Goal: Information Seeking & Learning: Learn about a topic

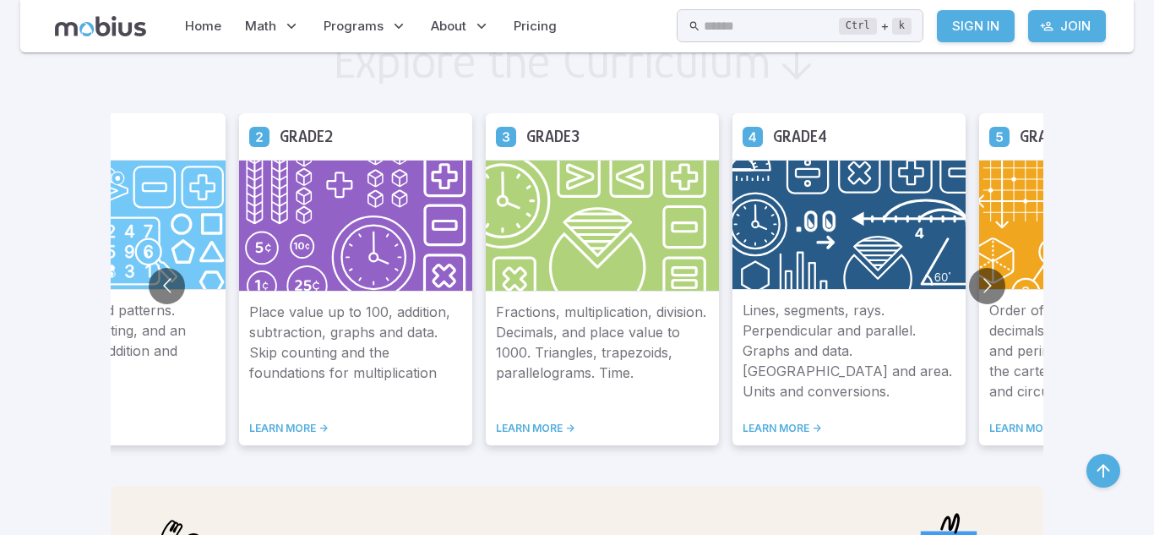
scroll to position [967, 0]
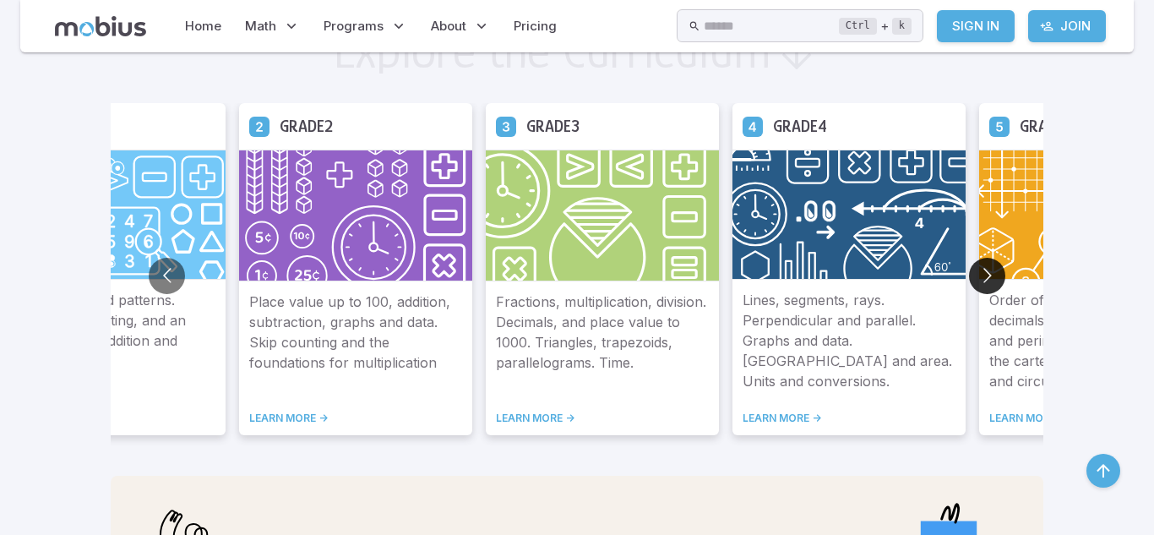
click at [995, 269] on button "Go to next slide" at bounding box center [987, 276] width 36 height 36
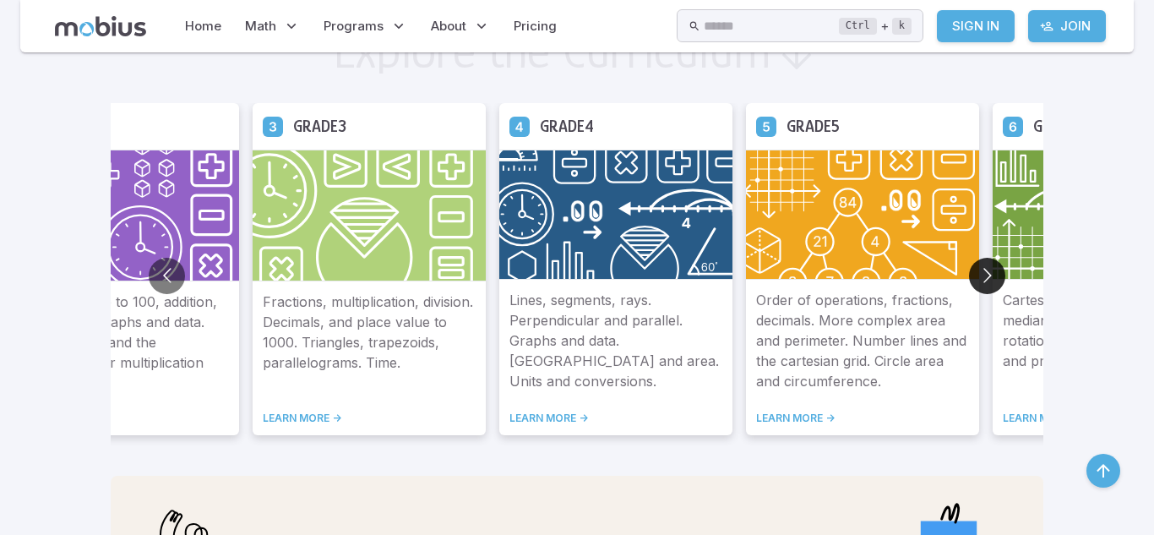
click at [995, 270] on button "Go to next slide" at bounding box center [987, 276] width 36 height 36
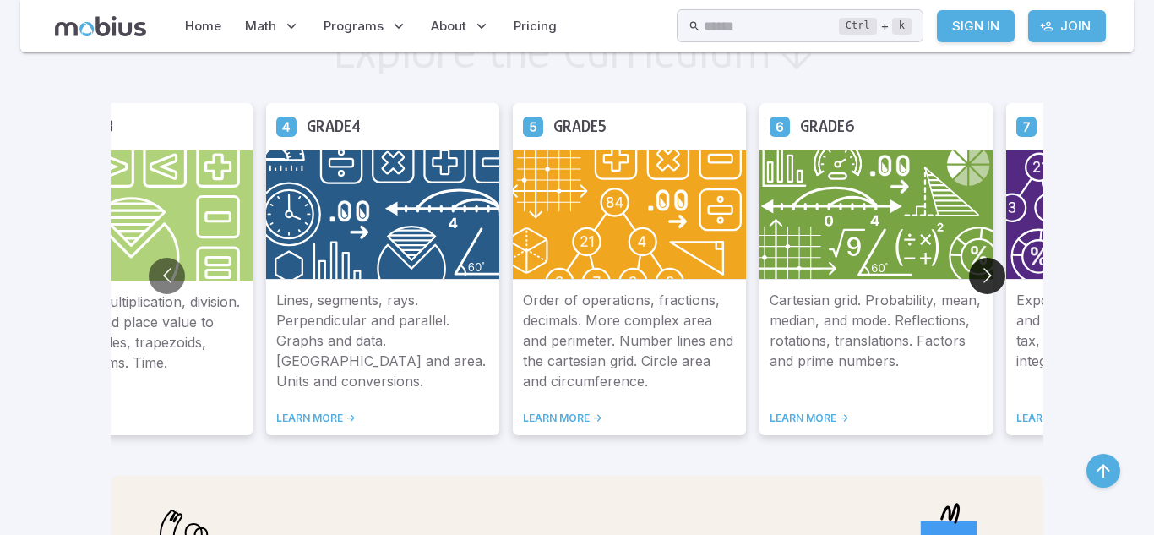
click at [995, 270] on button "Go to next slide" at bounding box center [987, 276] width 36 height 36
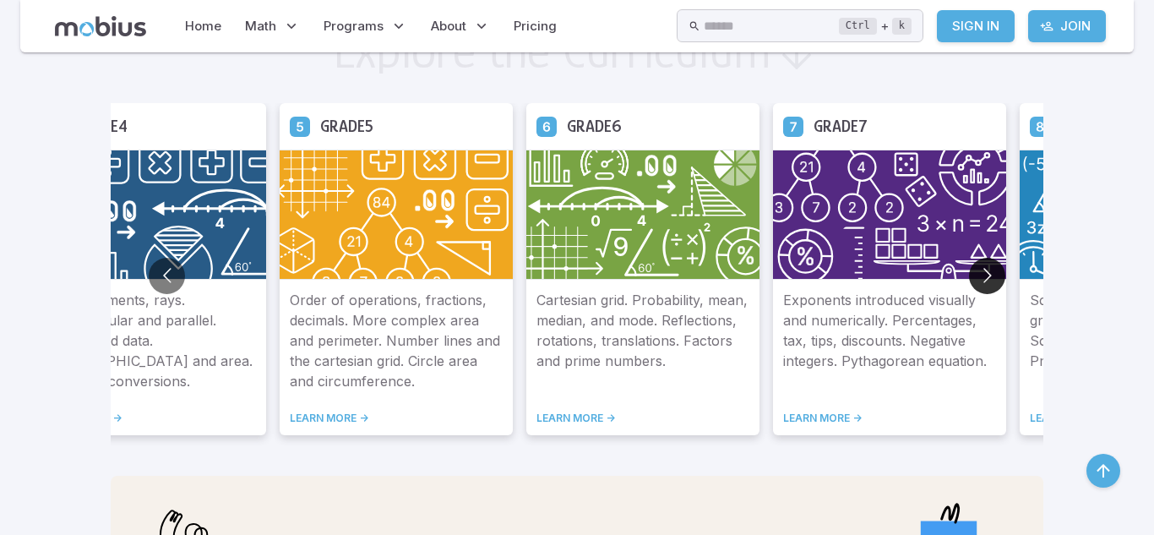
click at [994, 270] on button "Go to next slide" at bounding box center [987, 276] width 36 height 36
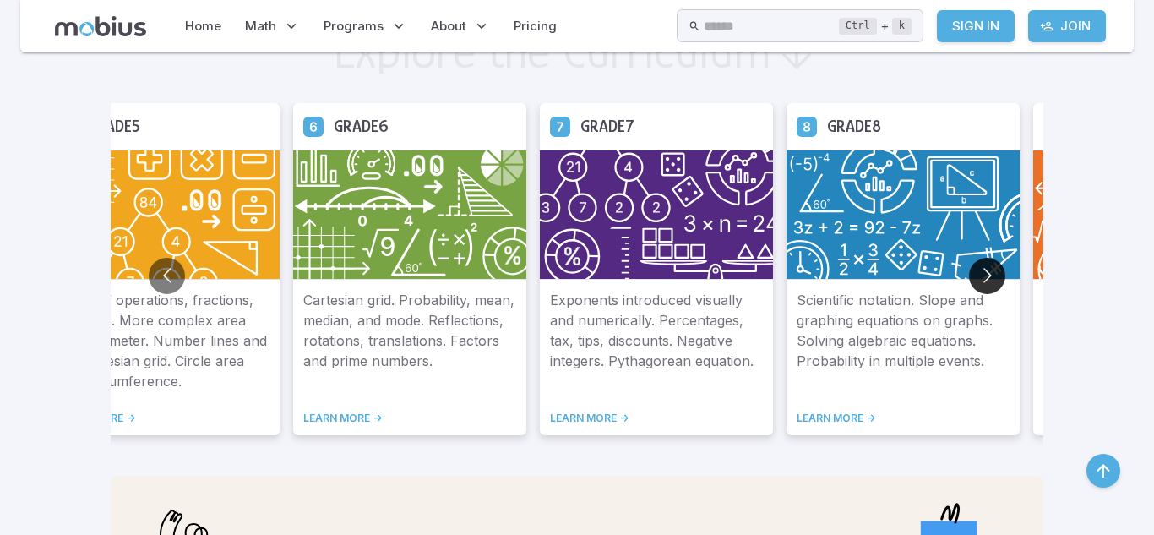
click at [994, 270] on button "Go to next slide" at bounding box center [987, 276] width 36 height 36
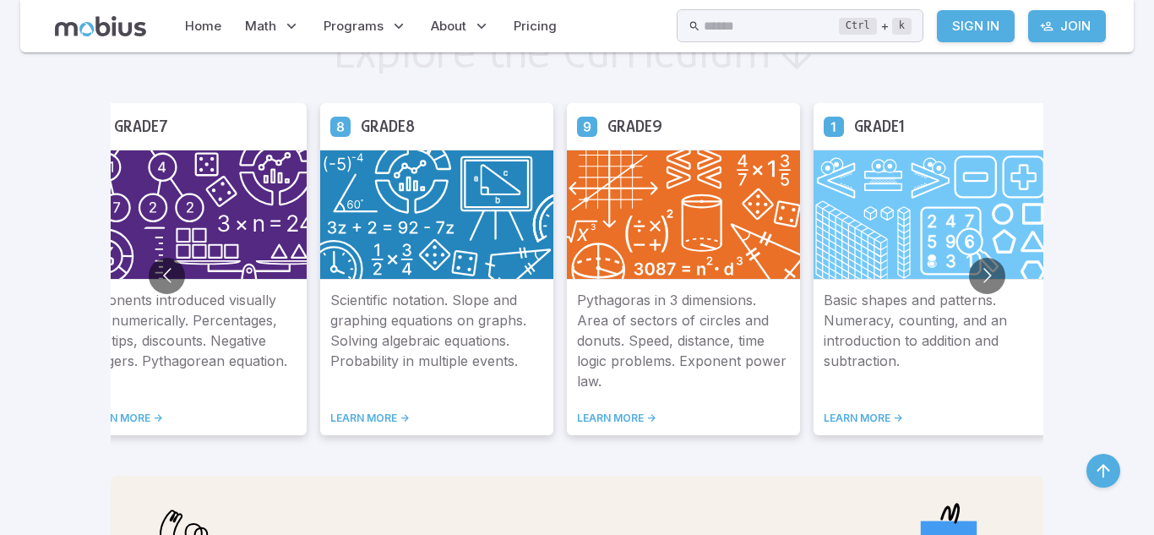
click at [486, 227] on img at bounding box center [436, 215] width 233 height 130
click at [352, 417] on link "LEARN MORE ->" at bounding box center [436, 418] width 213 height 14
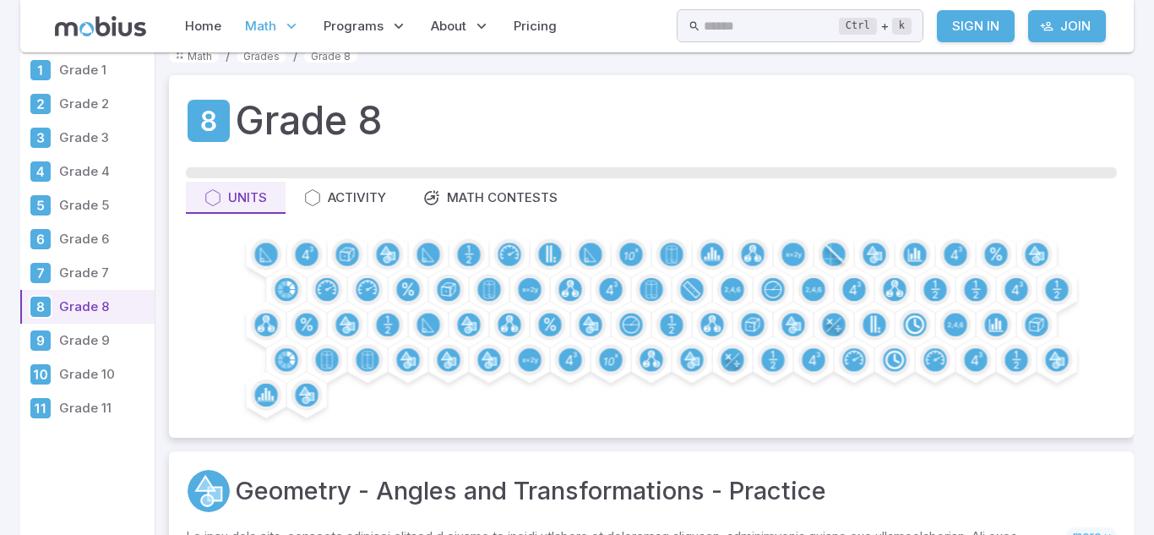
scroll to position [14, 0]
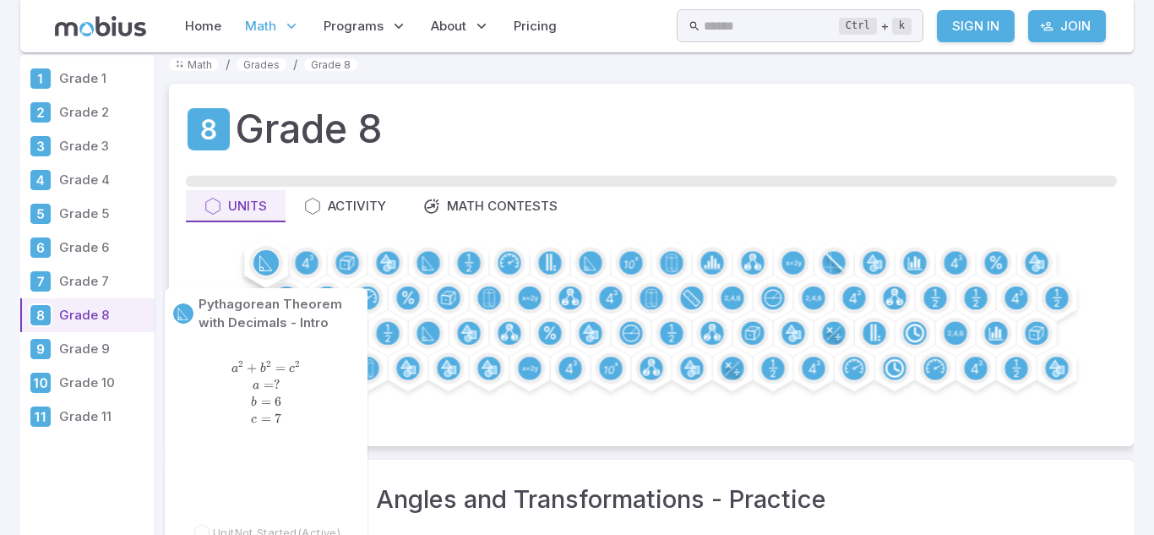
click at [272, 265] on circle at bounding box center [265, 262] width 25 height 25
click at [272, 264] on circle at bounding box center [265, 262] width 25 height 25
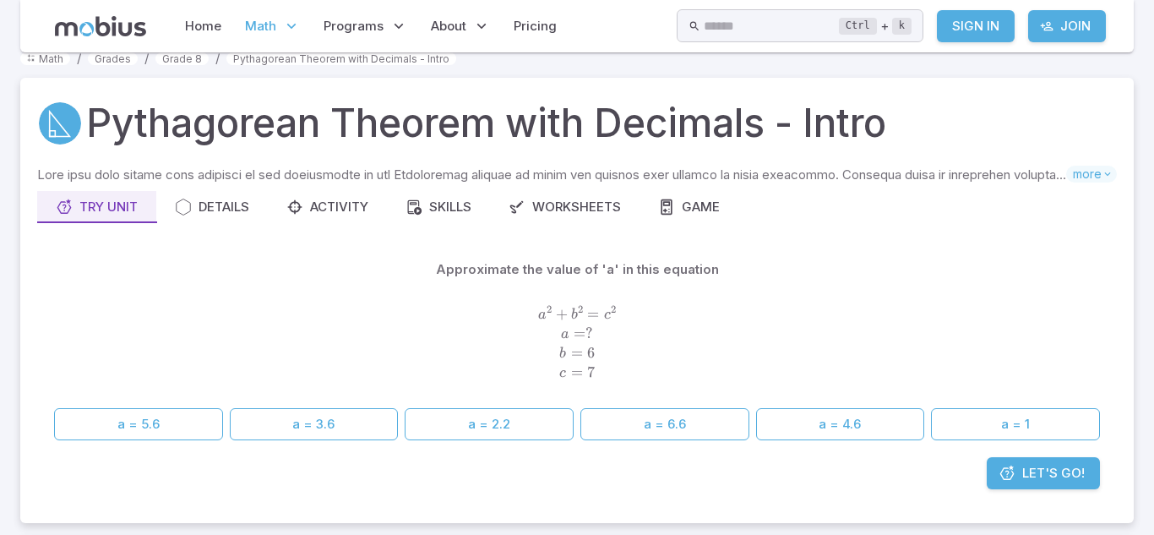
scroll to position [27, 0]
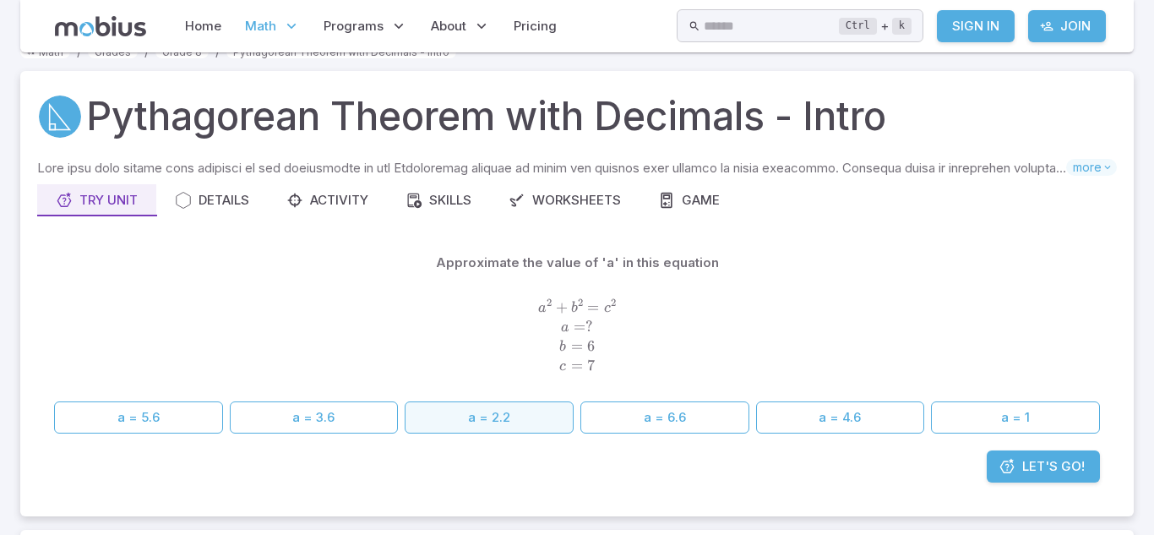
click at [455, 413] on button "a = 2.2" at bounding box center [489, 417] width 169 height 32
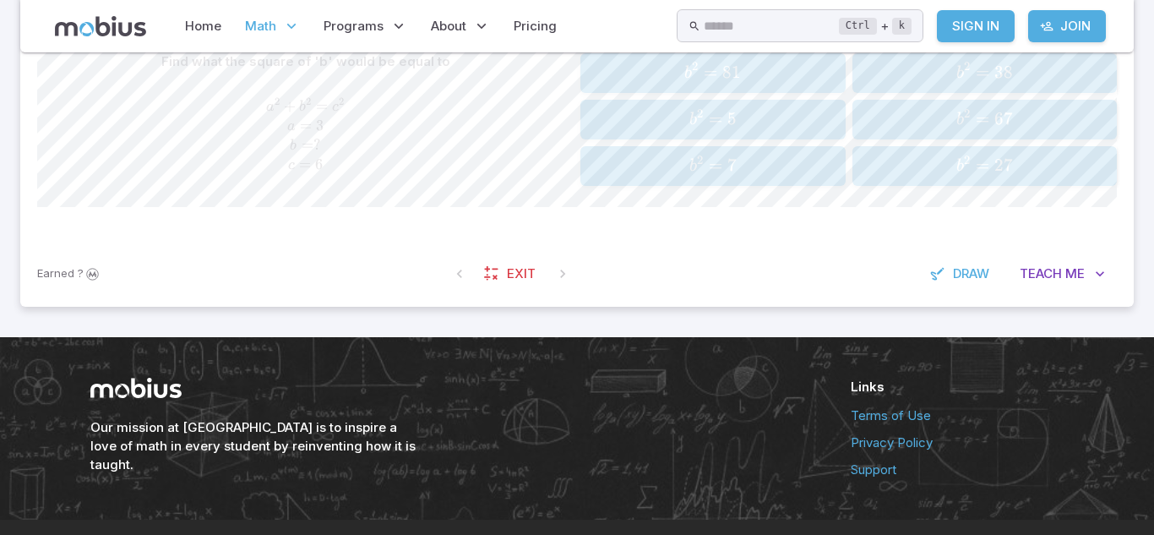
scroll to position [221, 0]
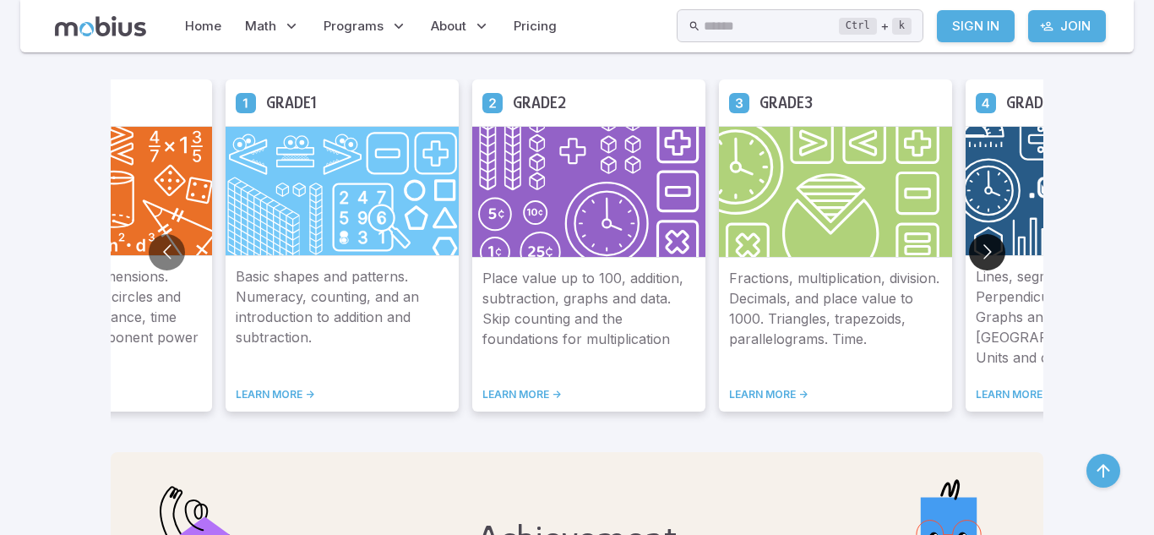
scroll to position [967, 0]
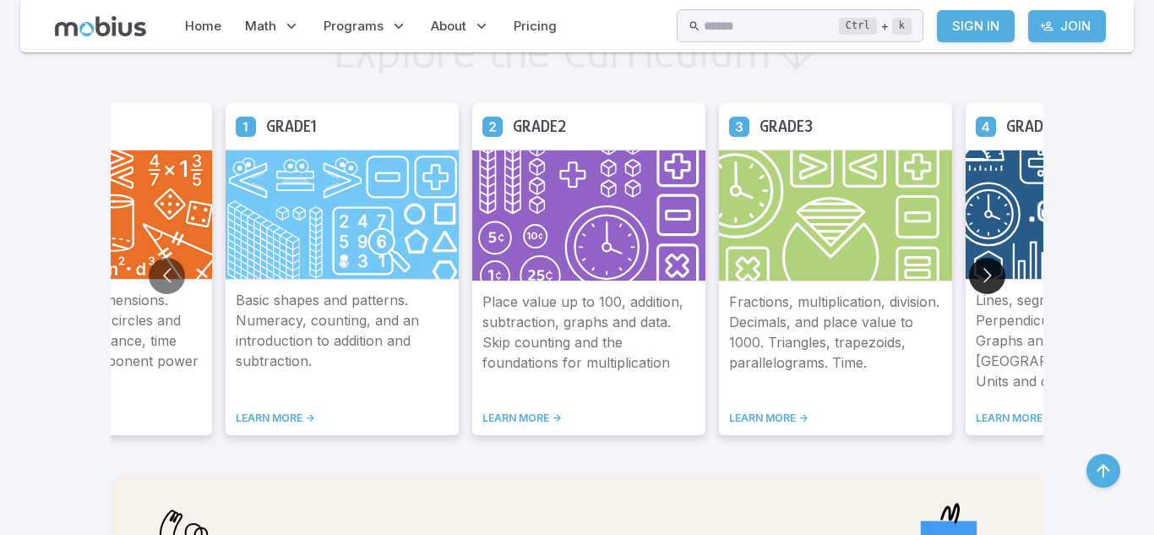
click at [980, 289] on button "Go to next slide" at bounding box center [987, 276] width 36 height 36
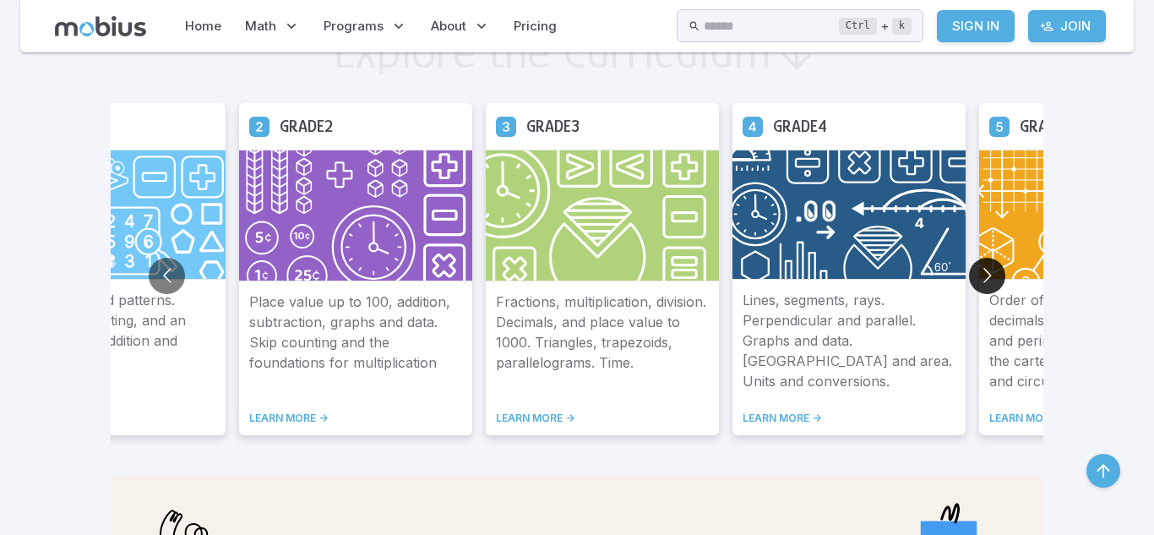
click at [980, 284] on button "Go to next slide" at bounding box center [987, 276] width 36 height 36
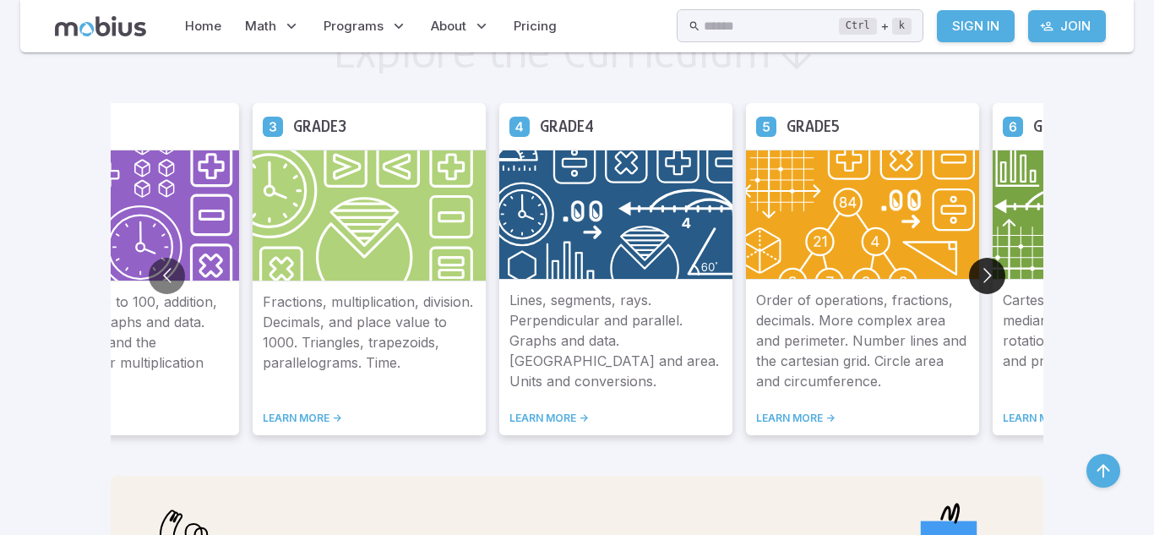
click at [981, 281] on button "Go to next slide" at bounding box center [987, 276] width 36 height 36
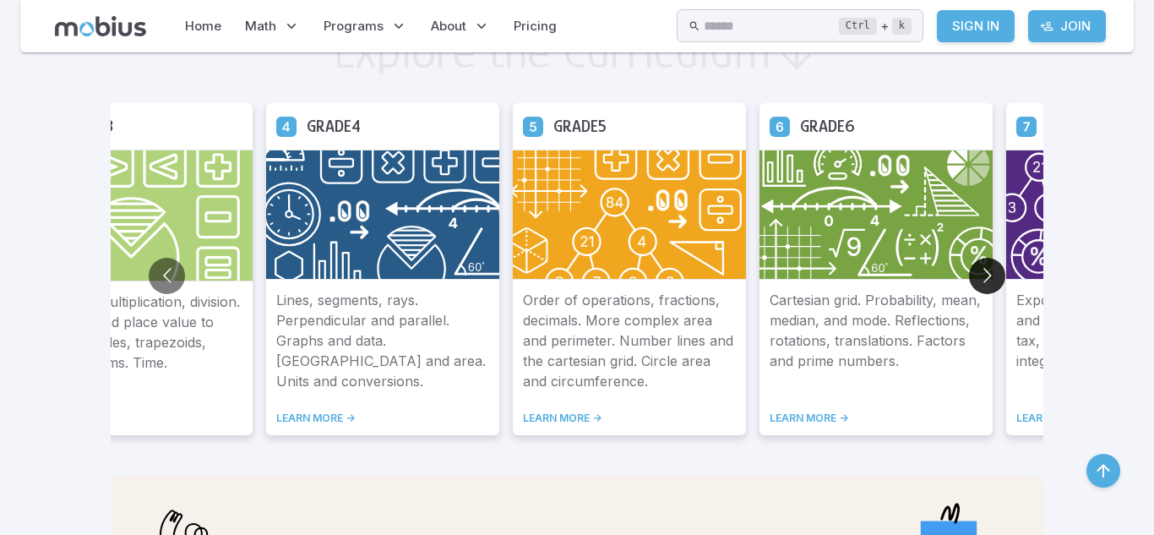
click at [980, 275] on button "Go to next slide" at bounding box center [987, 276] width 36 height 36
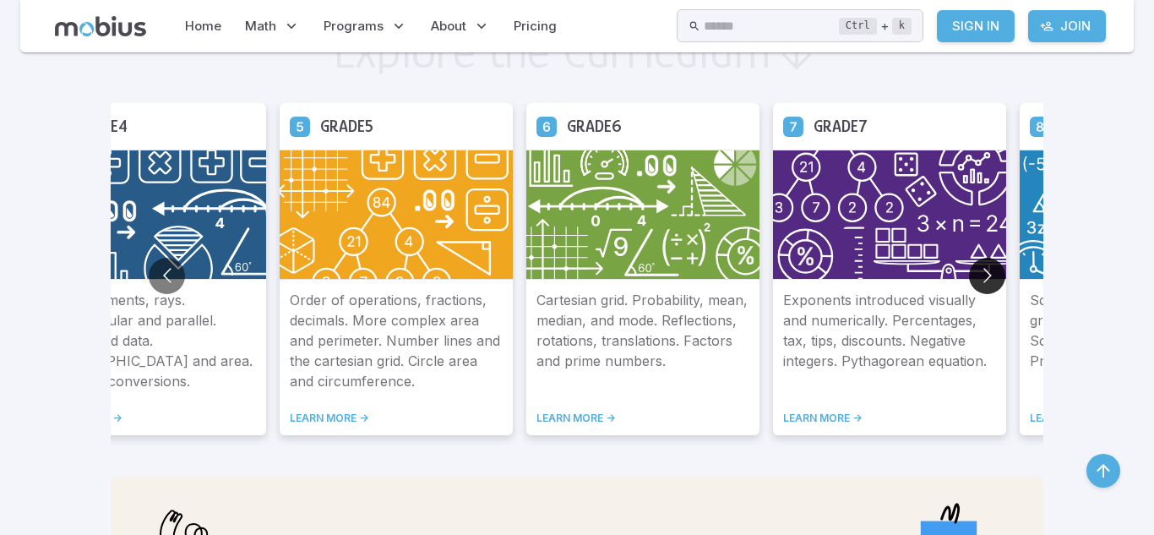
click at [980, 272] on button "Go to next slide" at bounding box center [987, 276] width 36 height 36
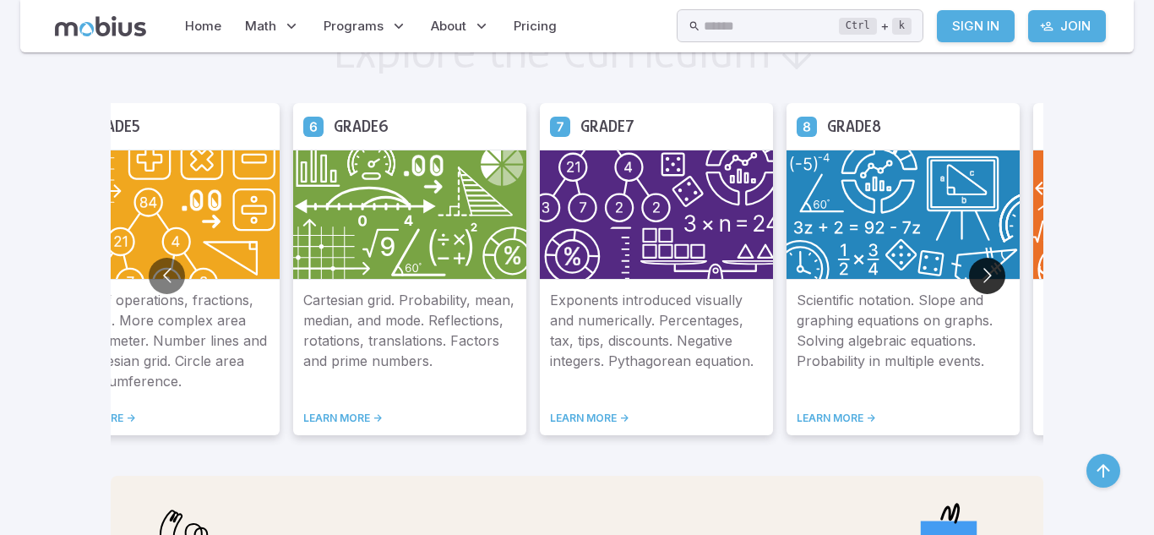
click at [980, 272] on button "Go to next slide" at bounding box center [987, 276] width 36 height 36
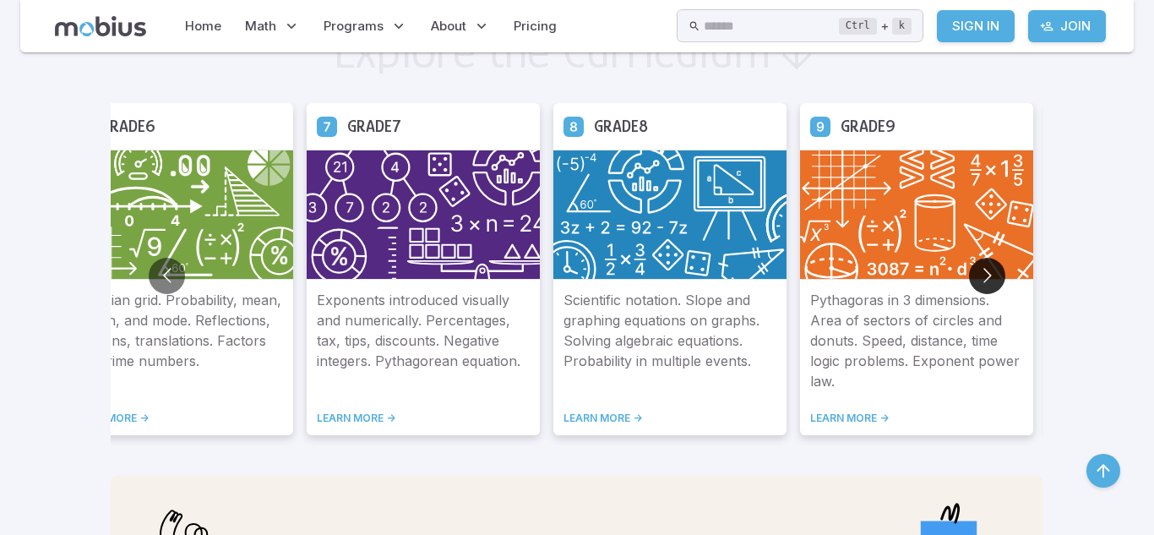
click at [980, 271] on button "Go to next slide" at bounding box center [987, 276] width 36 height 36
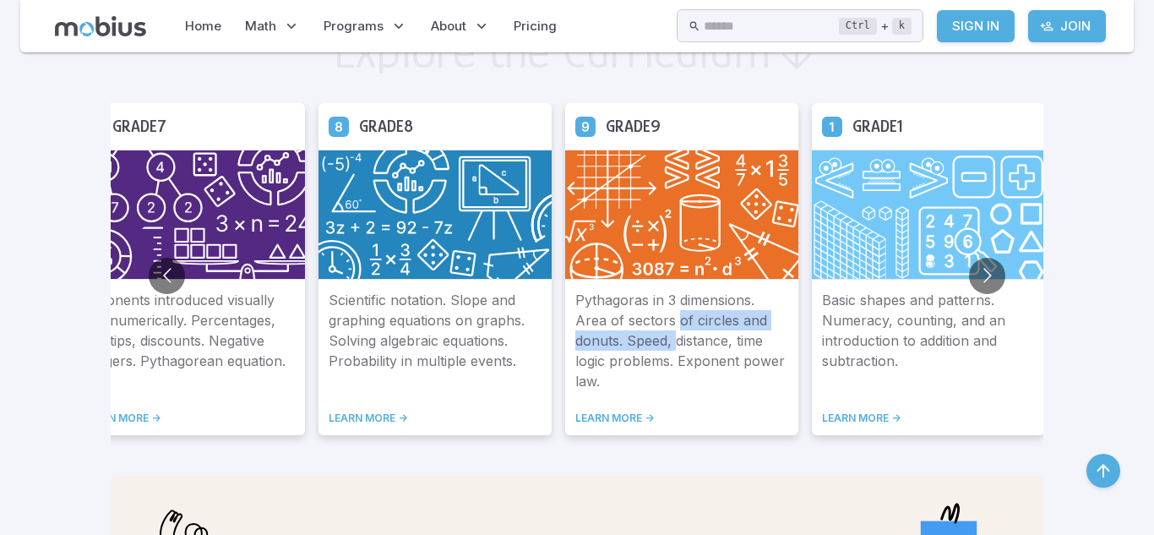
click at [674, 333] on p "Pythagoras in 3 dimensions. Area of sectors of circles and donuts. Speed, dista…" at bounding box center [681, 340] width 213 height 101
click at [652, 259] on img at bounding box center [681, 215] width 233 height 130
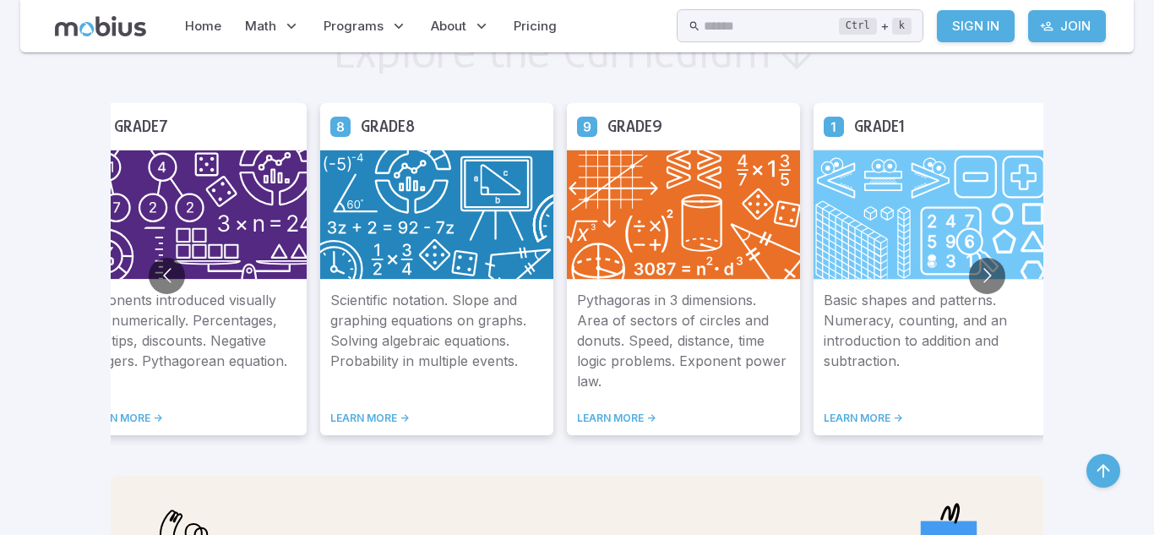
click at [590, 427] on div "Pythagoras in 3 dimensions. Area of sectors of circles and donuts. Speed, dista…" at bounding box center [683, 357] width 233 height 155
click at [589, 421] on link "LEARN MORE ->" at bounding box center [683, 418] width 213 height 14
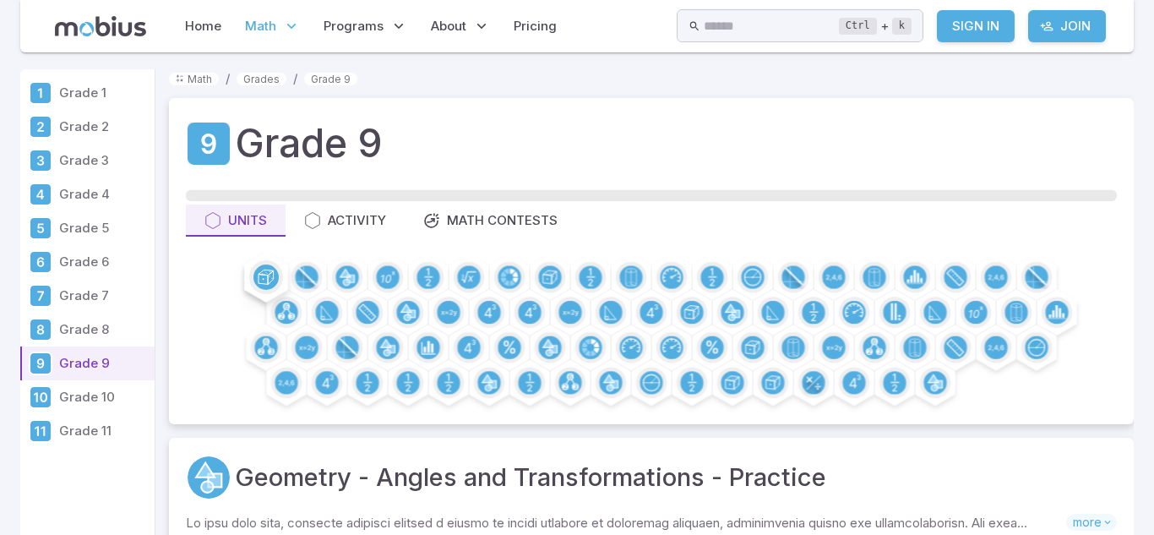
click at [253, 264] on icon at bounding box center [265, 276] width 25 height 25
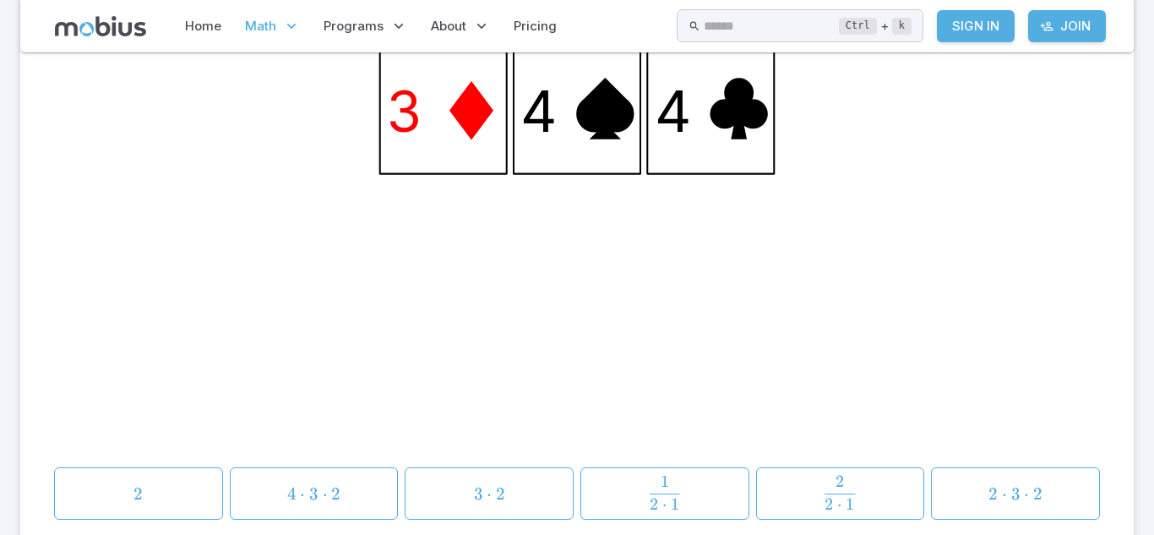
scroll to position [341, 0]
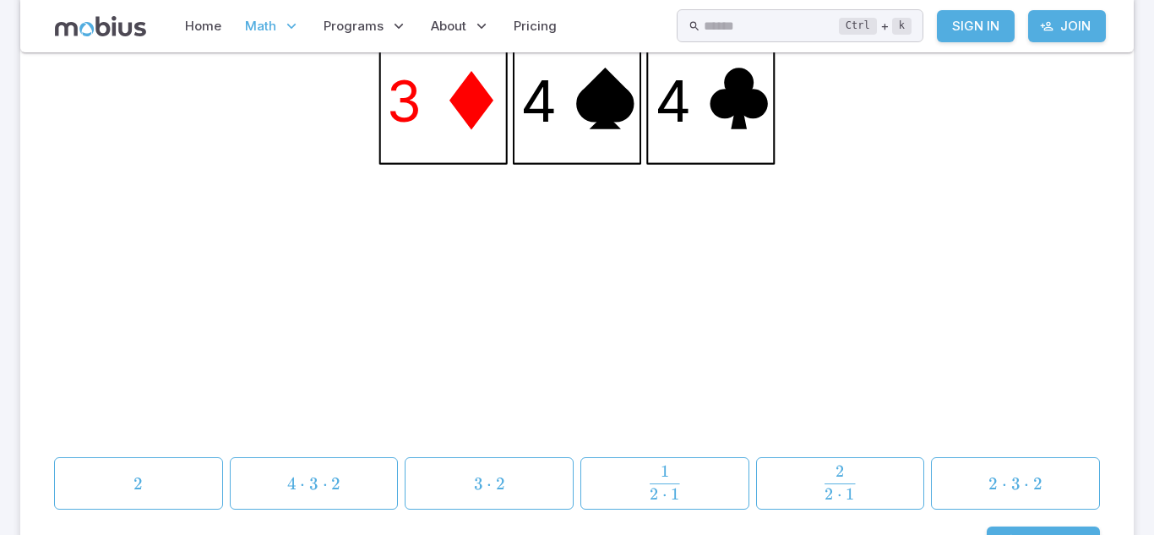
click at [612, 147] on icon at bounding box center [577, 100] width 127 height 127
click at [595, 155] on icon at bounding box center [577, 100] width 127 height 127
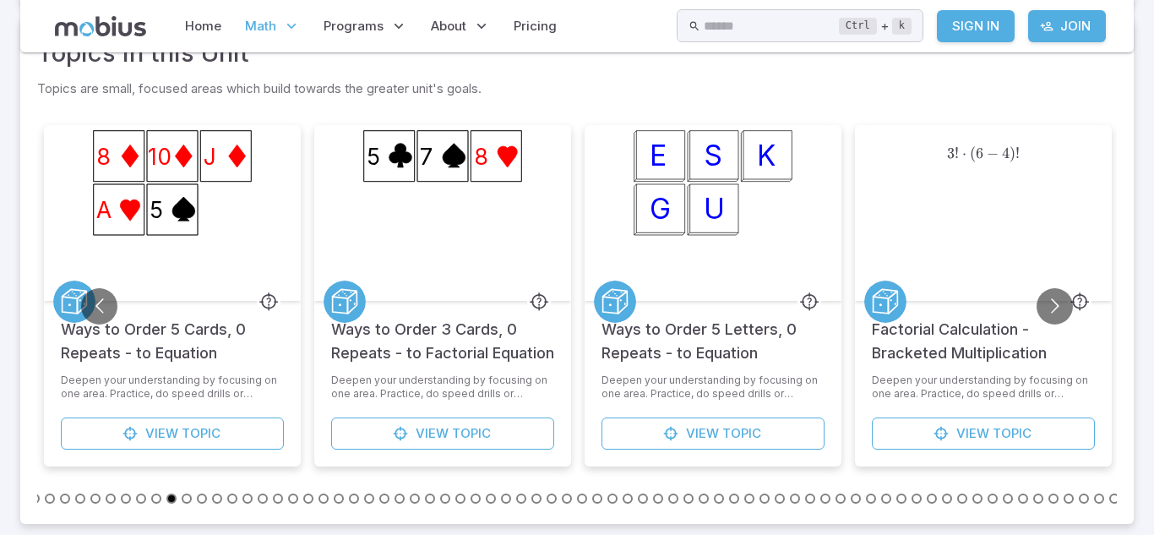
scroll to position [935, 0]
